Goal: Task Accomplishment & Management: Manage account settings

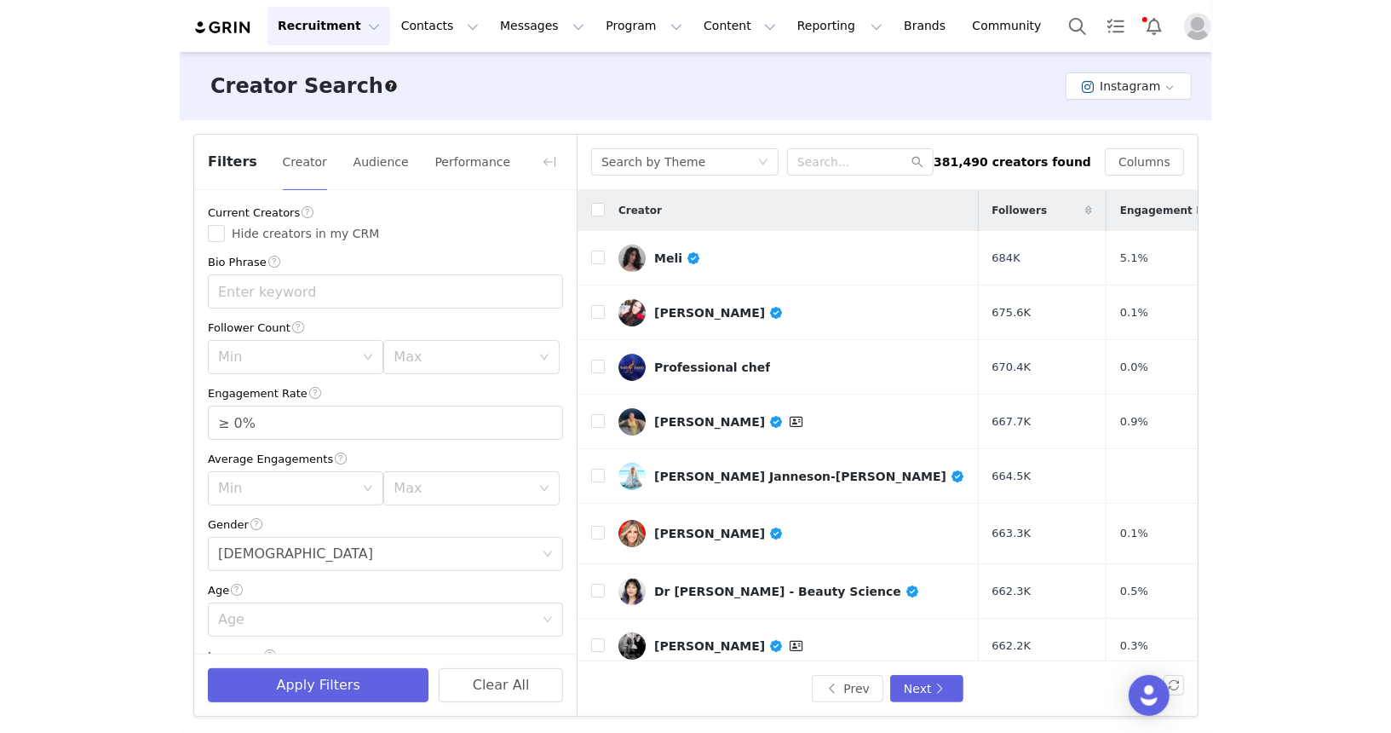
scroll to position [81, 0]
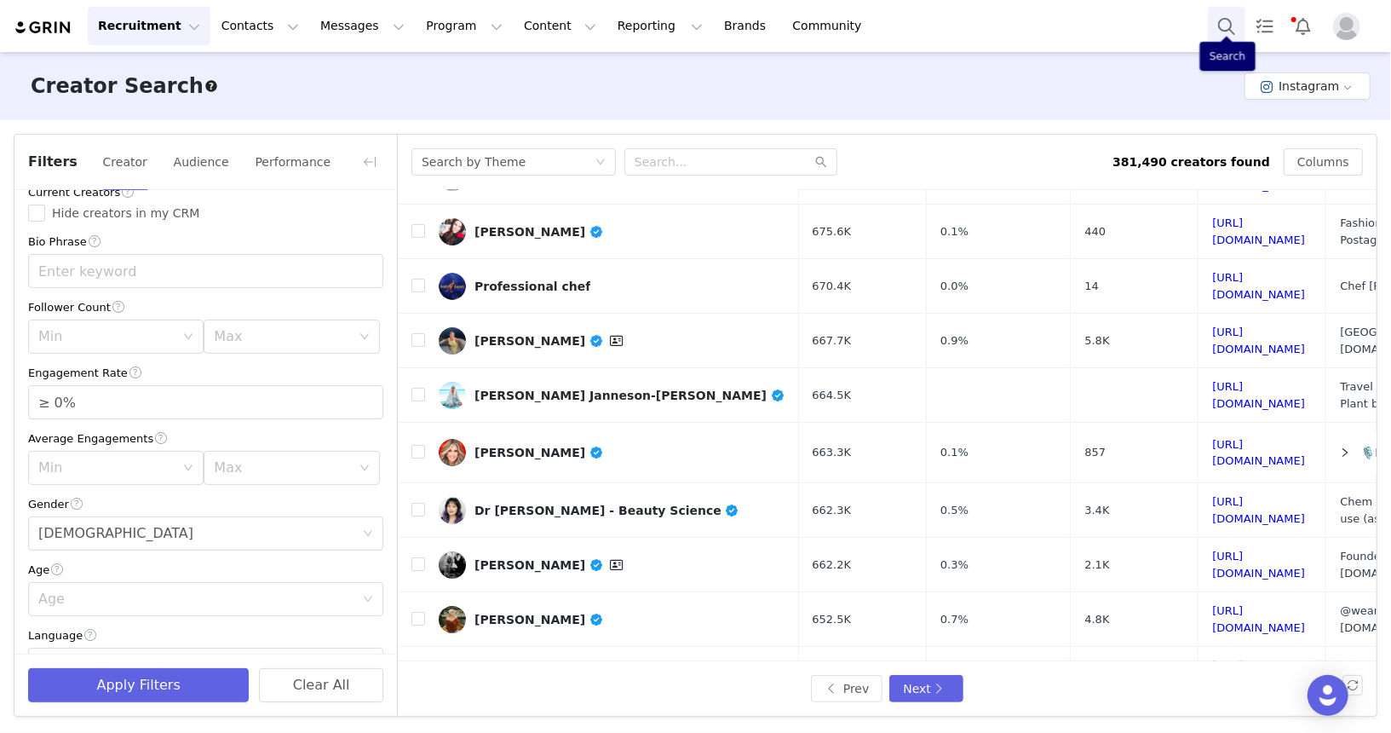
click at [1032, 22] on button "Search" at bounding box center [1226, 26] width 37 height 38
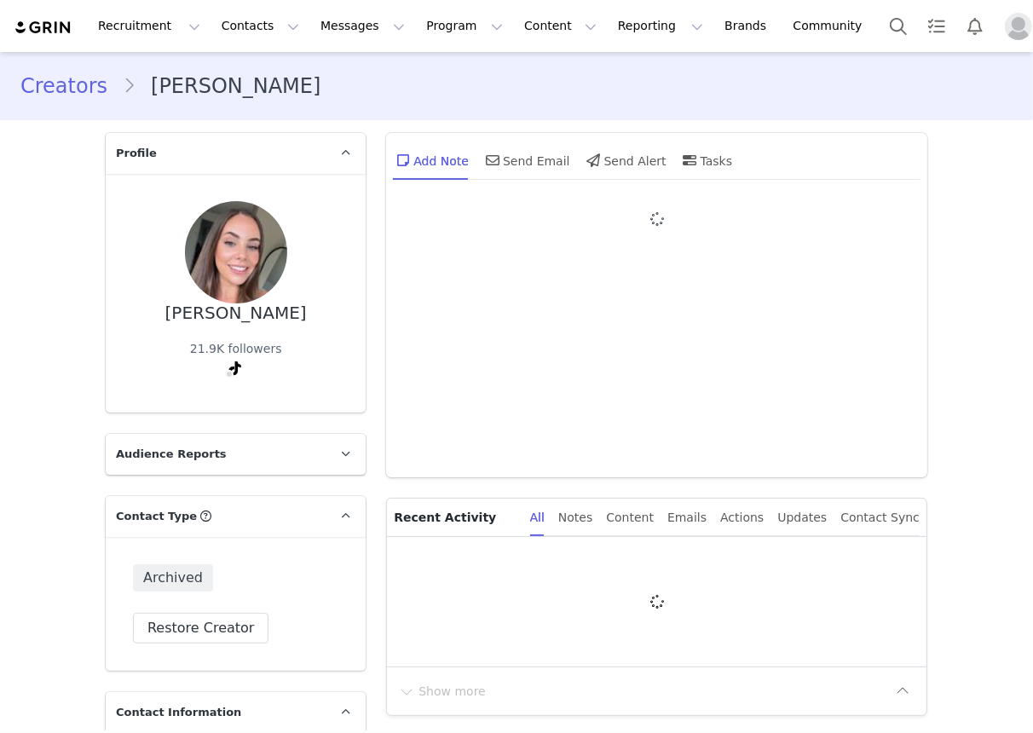
type input "+1 ([GEOGRAPHIC_DATA])"
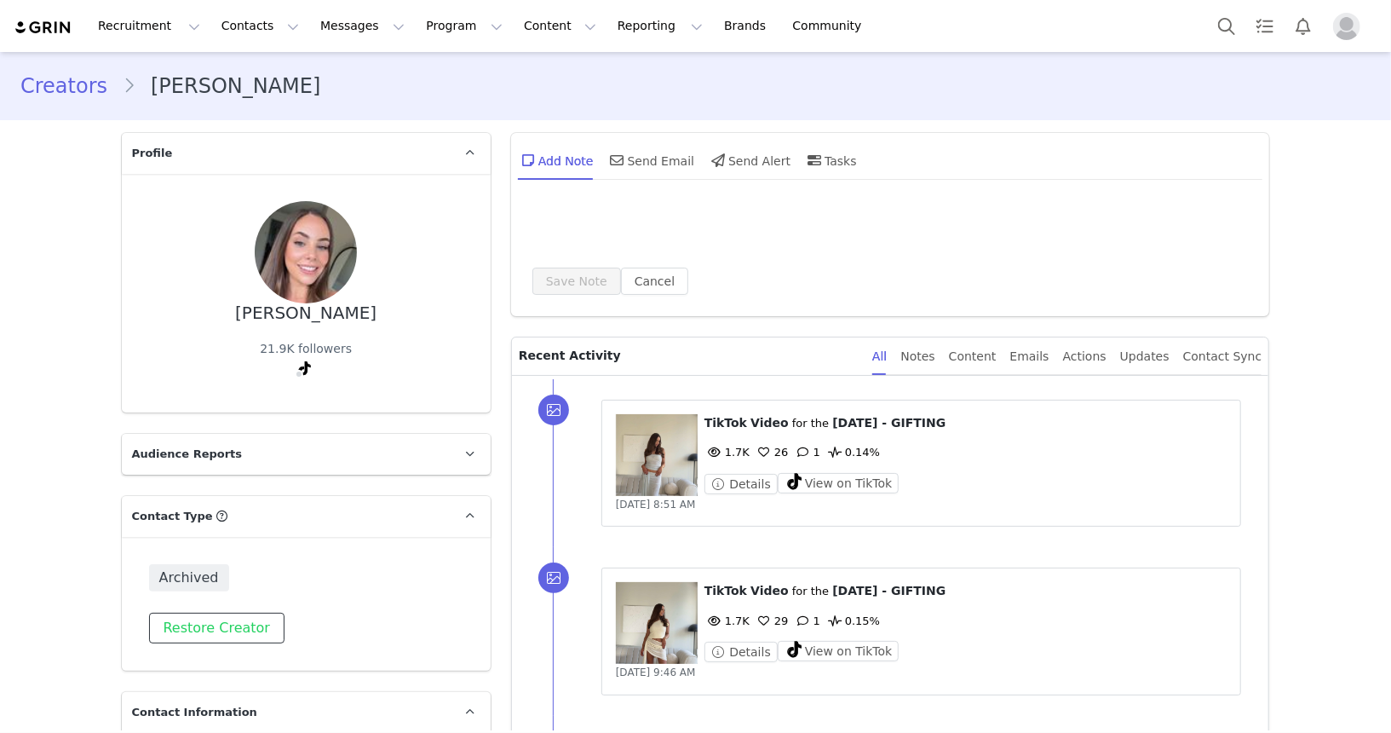
click at [222, 613] on button "Restore Creator" at bounding box center [216, 628] width 135 height 31
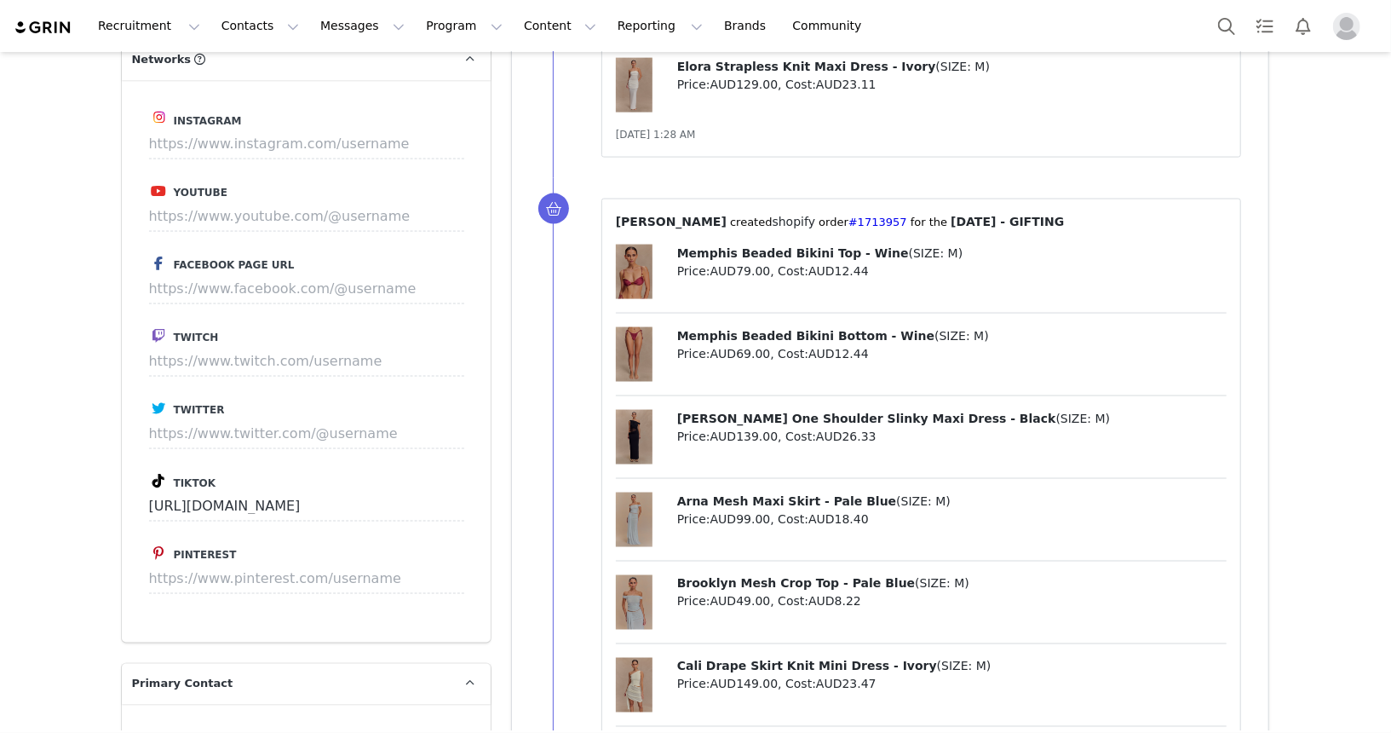
scroll to position [1519, 0]
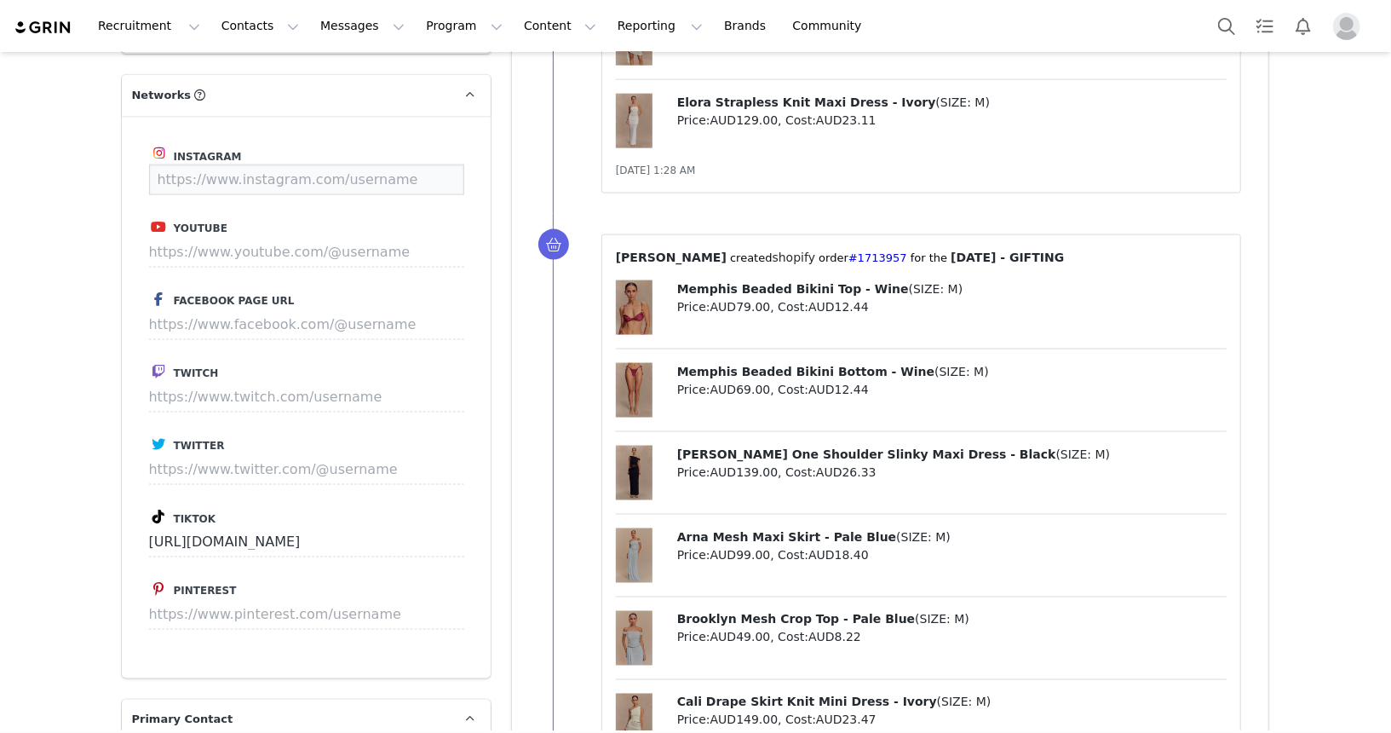
click at [279, 164] on input at bounding box center [306, 179] width 315 height 31
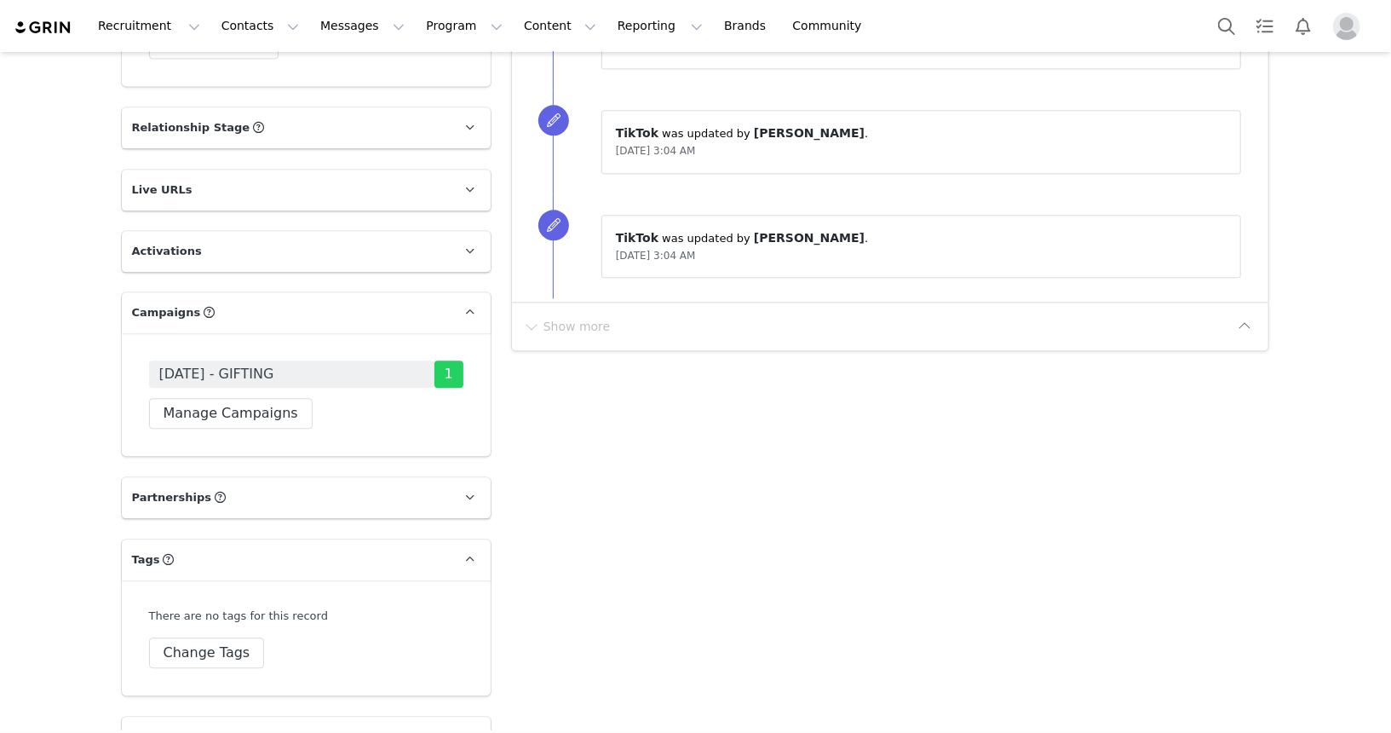
scroll to position [2562, 0]
click at [231, 399] on button "Manage Campaigns" at bounding box center [231, 414] width 164 height 31
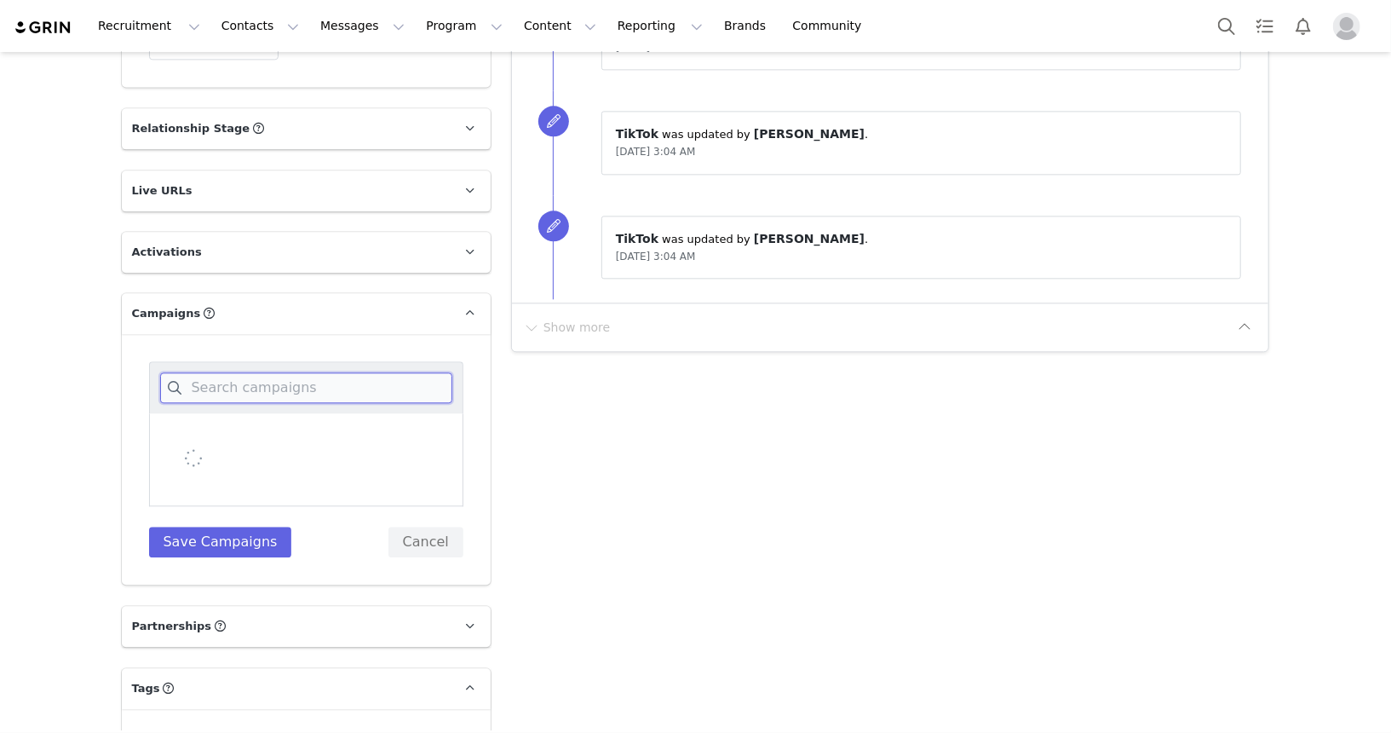
click at [231, 372] on input at bounding box center [306, 387] width 292 height 31
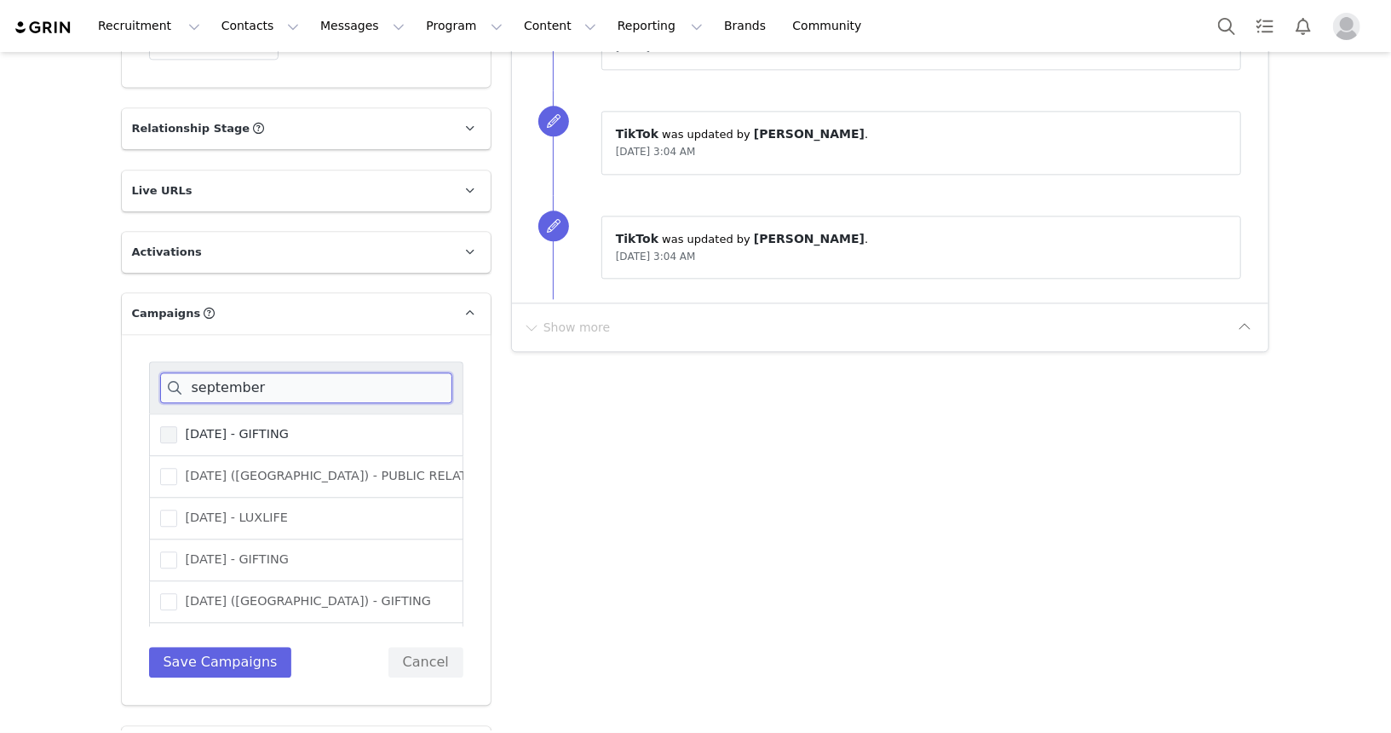
type input "september"
click at [289, 426] on span "[DATE] - GIFTING" at bounding box center [233, 434] width 112 height 16
click at [177, 426] on input "[DATE] - GIFTING" at bounding box center [177, 426] width 0 height 0
click at [224, 647] on button "Save Campaigns" at bounding box center [220, 662] width 143 height 31
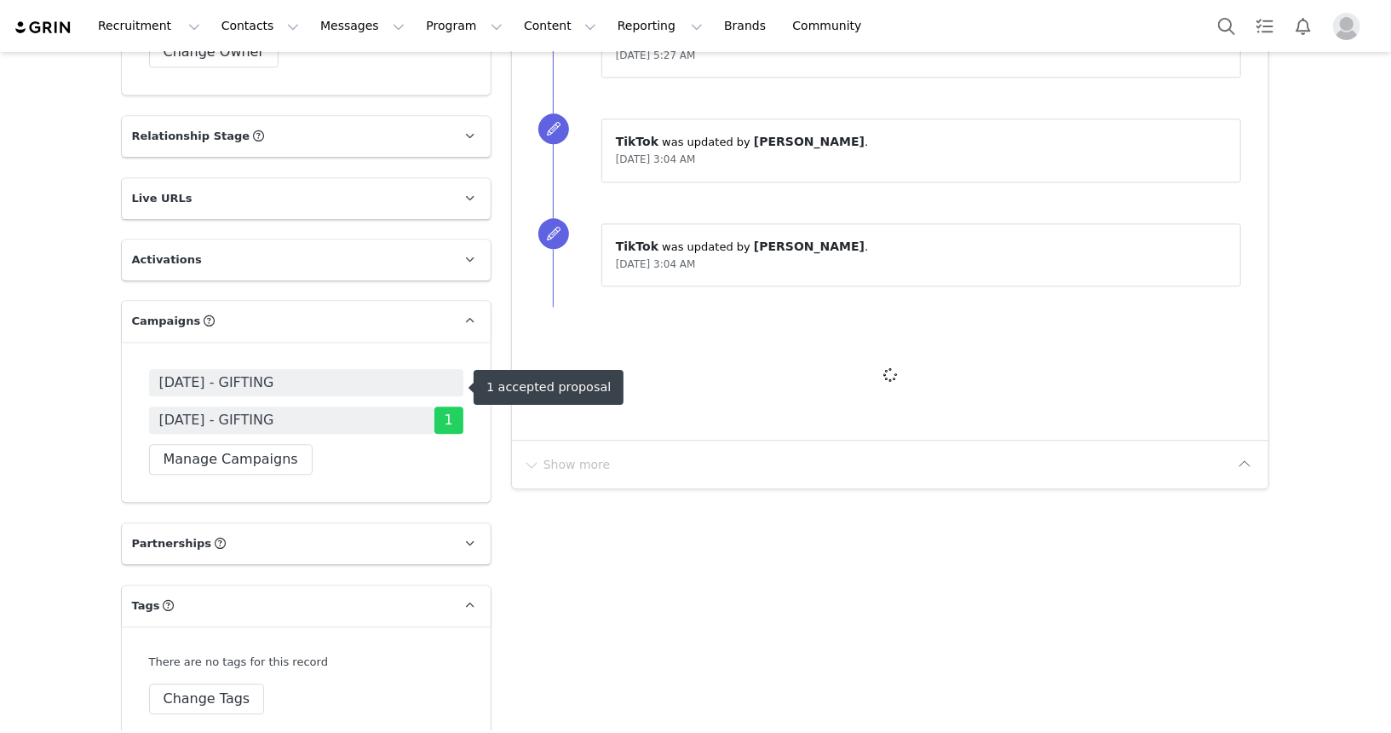
scroll to position [2557, 0]
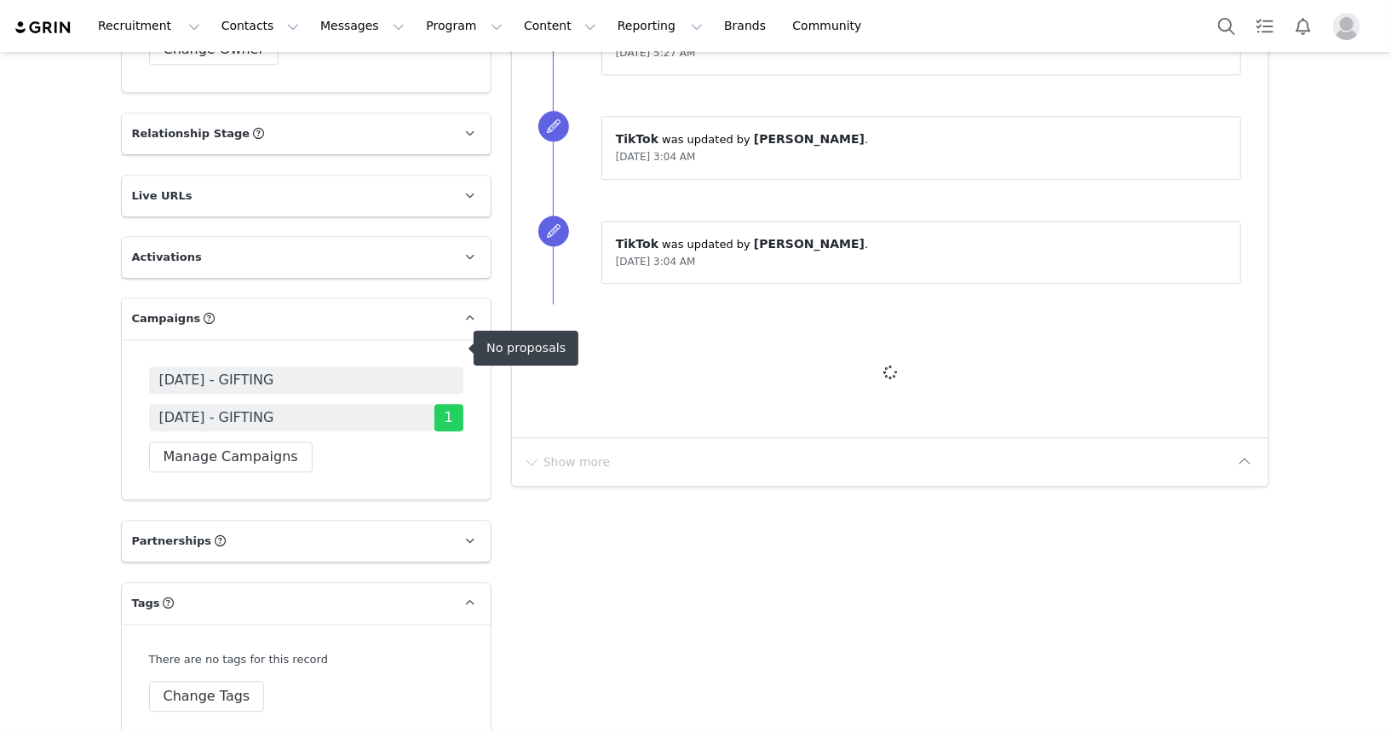
click at [459, 366] on span "[DATE] - GIFTING" at bounding box center [306, 379] width 314 height 27
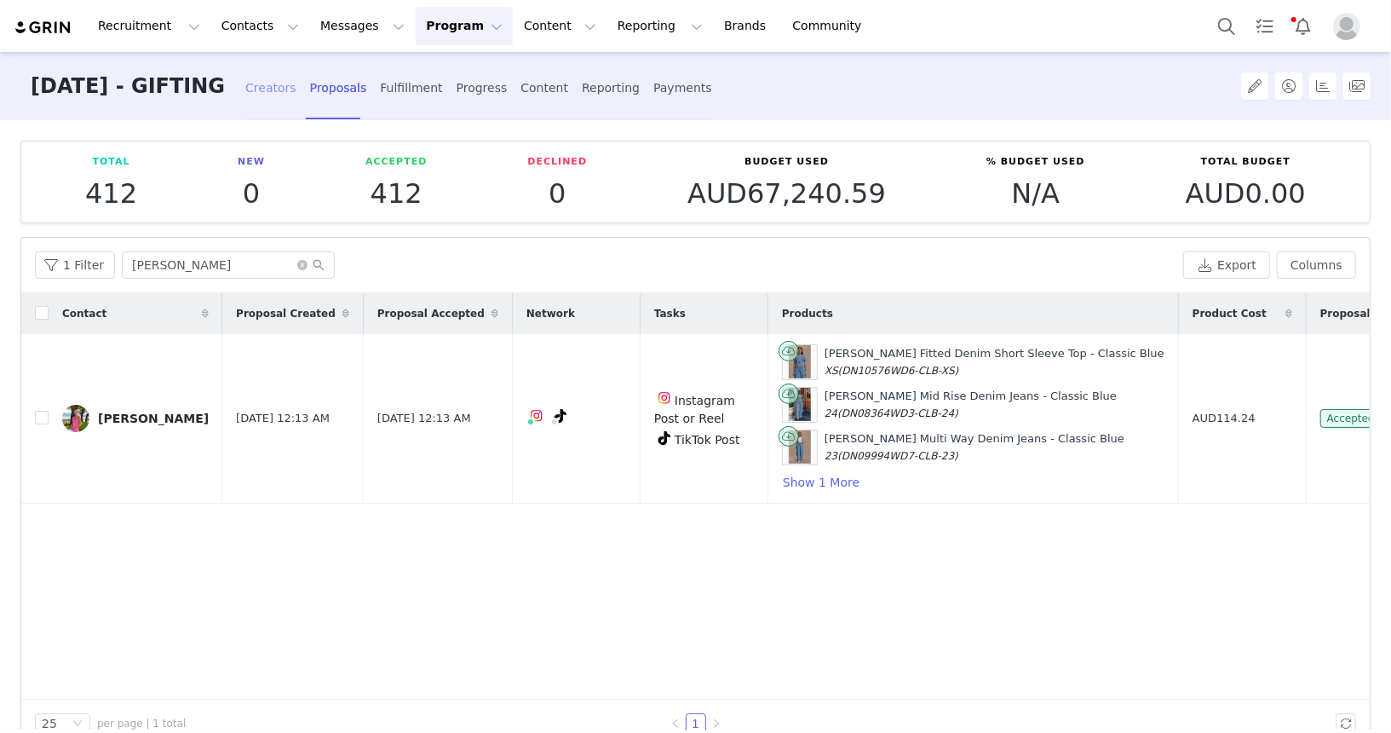
click at [296, 96] on div "Creators" at bounding box center [270, 88] width 51 height 45
